Goal: Information Seeking & Learning: Compare options

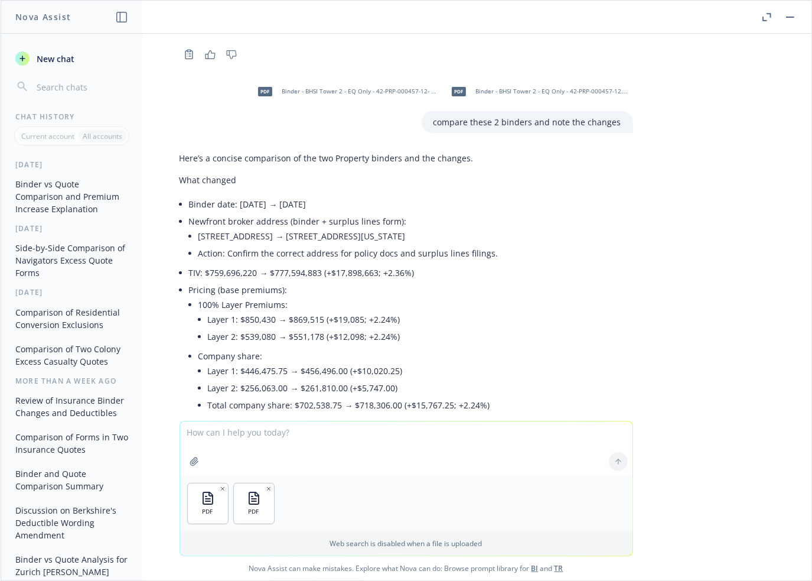
scroll to position [2486, 0]
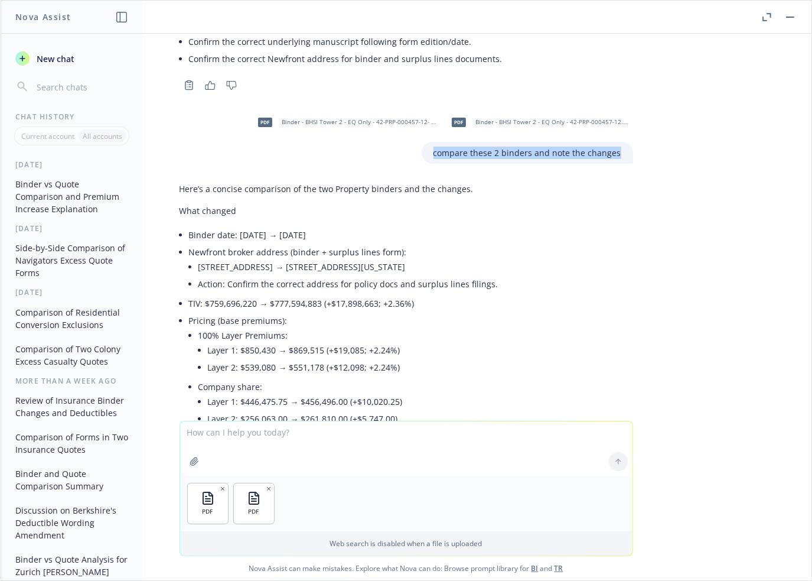
drag, startPoint x: 432, startPoint y: 140, endPoint x: 636, endPoint y: 149, distance: 203.4
click at [636, 149] on div "pdf Binder_PAUL HOLDINGS, INC_(Eff [DATE])_20250919-1827.pdf pdf 25-26 Zurich C…" at bounding box center [406, 227] width 811 height 387
copy p "compare these 2 binders and note the changes"
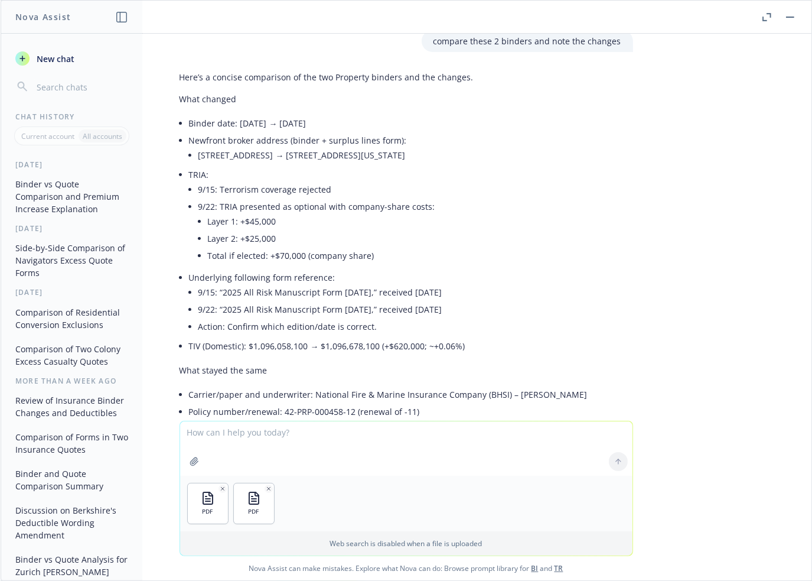
scroll to position [3608, 0]
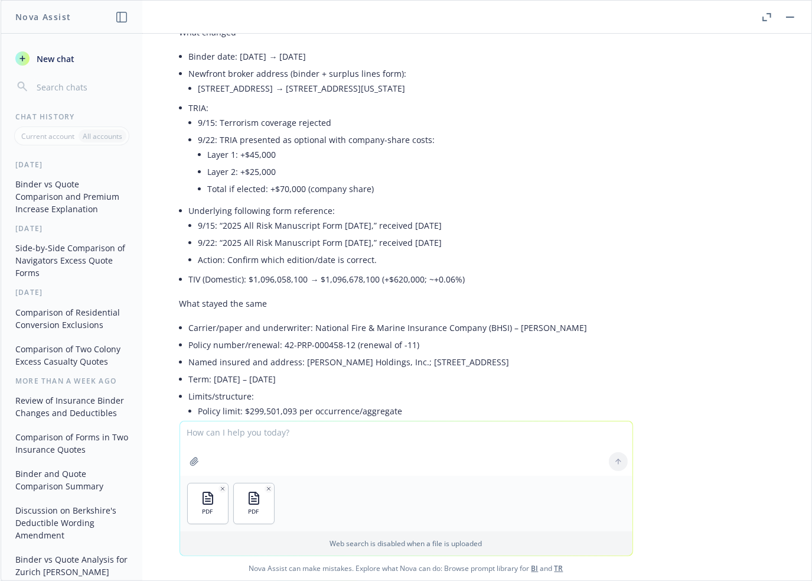
click at [296, 425] on textarea at bounding box center [406, 448] width 452 height 54
paste textarea "compare these 2 binders and note the changes"
type textarea "compare these 2 binders and note the changes"
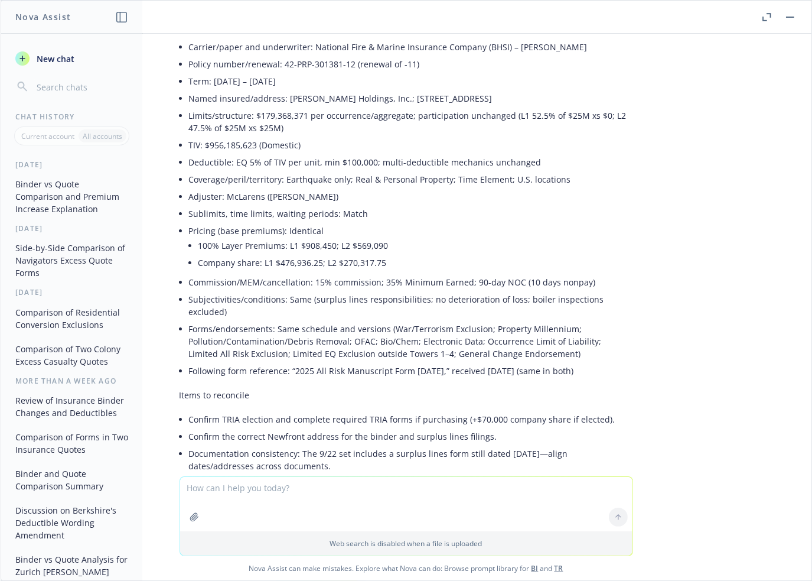
scroll to position [5498, 0]
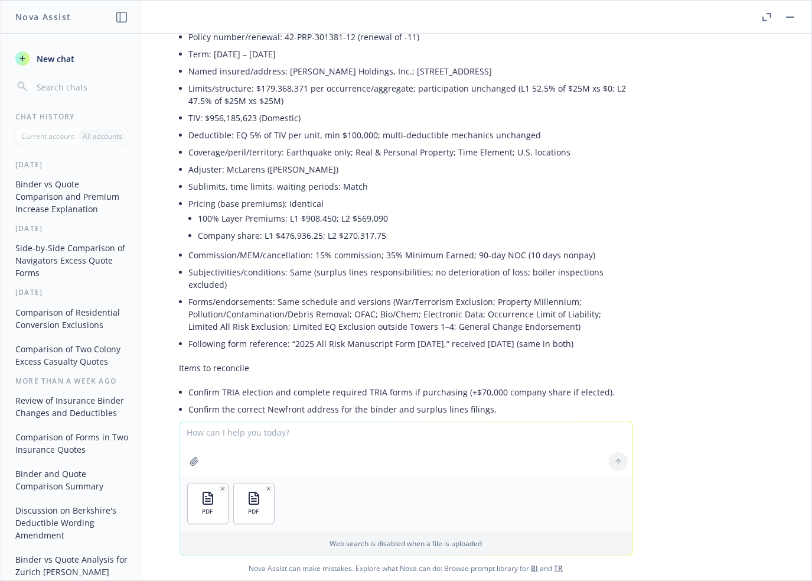
paste textarea "compare these 2 binders and note the changes"
type textarea "compare these 2 binders and note the changes"
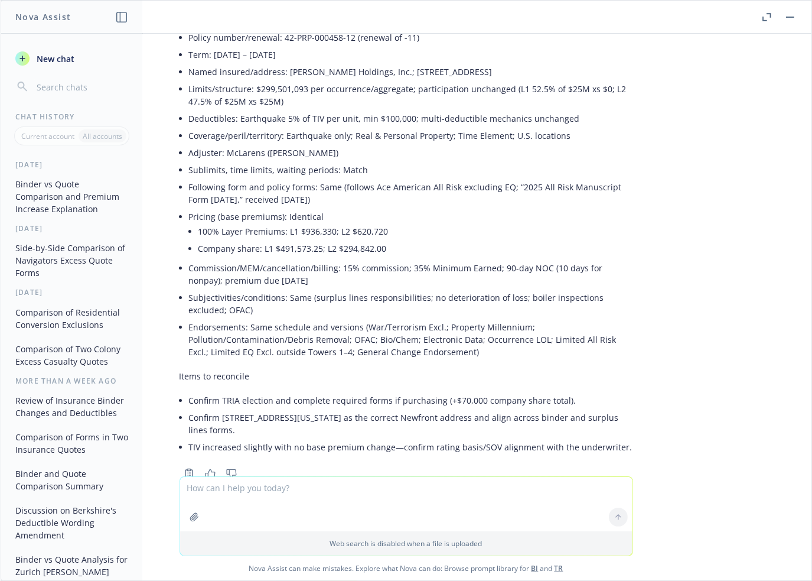
scroll to position [6316, 0]
